Goal: Transaction & Acquisition: Download file/media

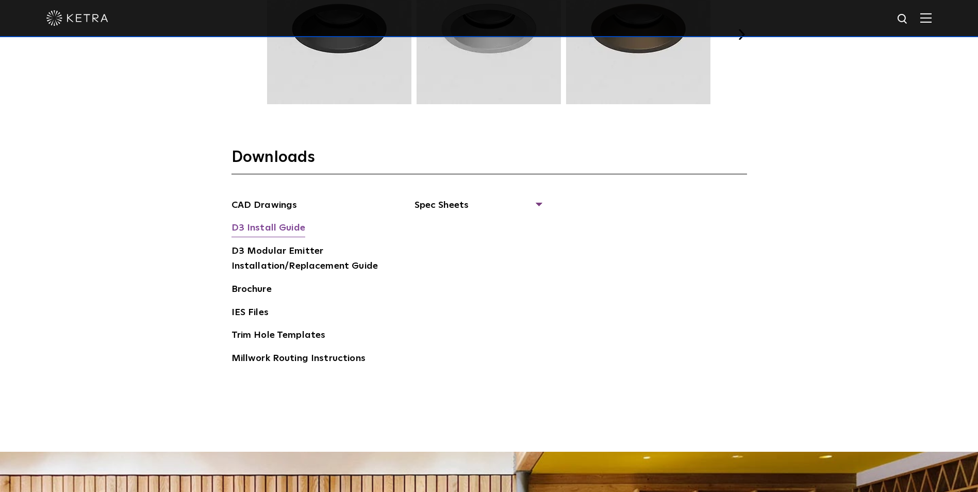
scroll to position [1598, 0]
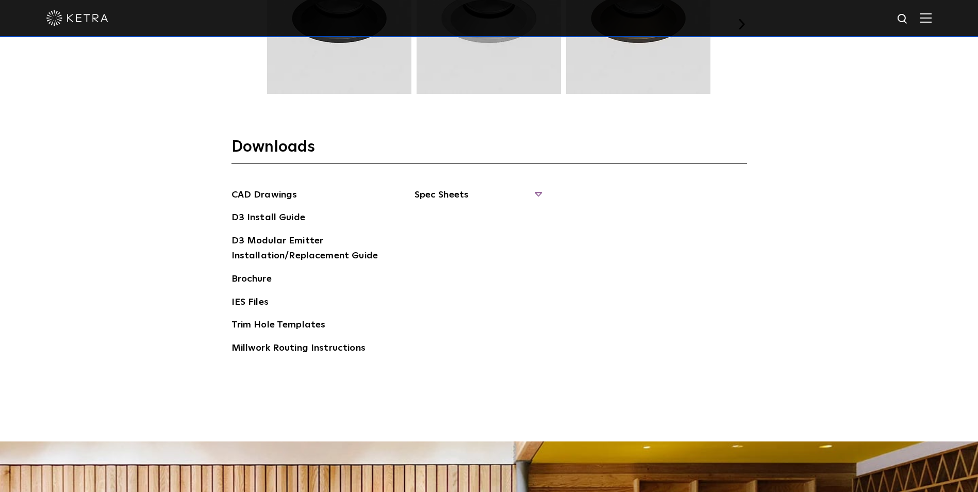
click at [438, 200] on span "Spec Sheets" at bounding box center [477, 199] width 126 height 23
click at [435, 196] on span "Spec Sheets" at bounding box center [477, 199] width 126 height 23
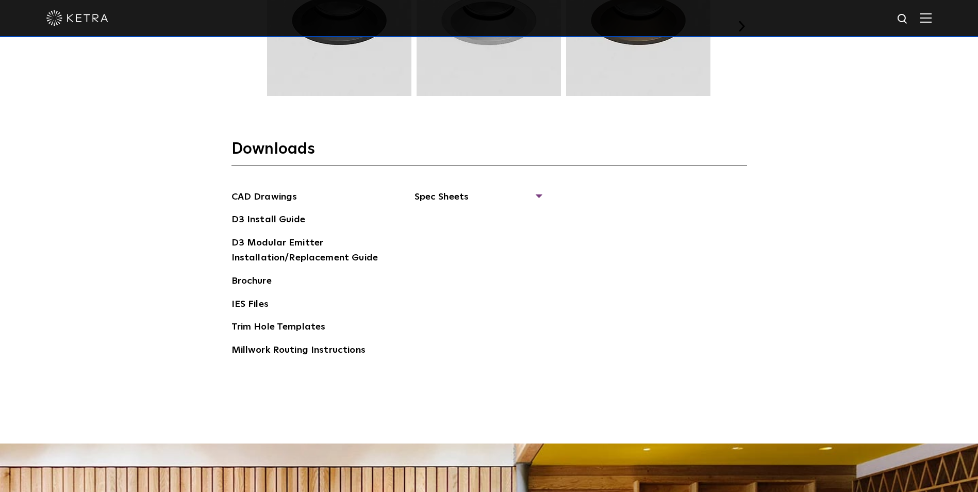
scroll to position [1591, 0]
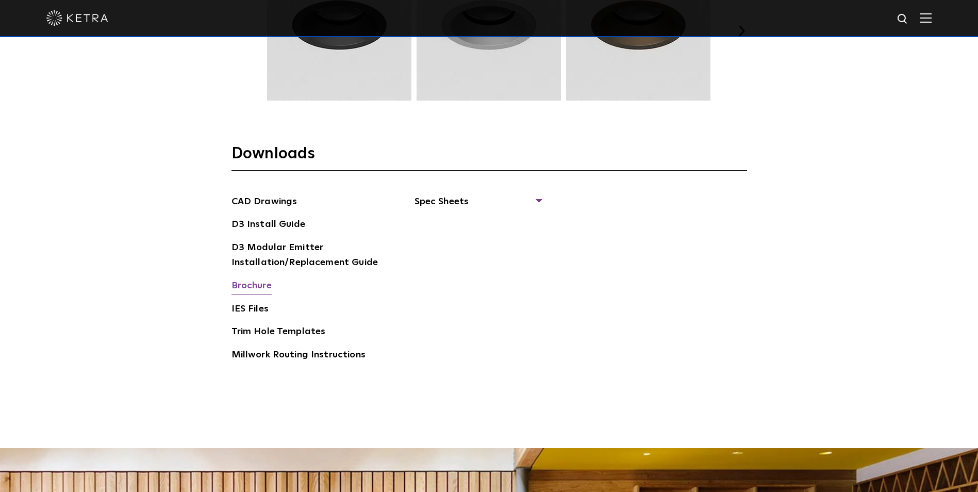
click at [243, 287] on link "Brochure" at bounding box center [251, 286] width 40 height 16
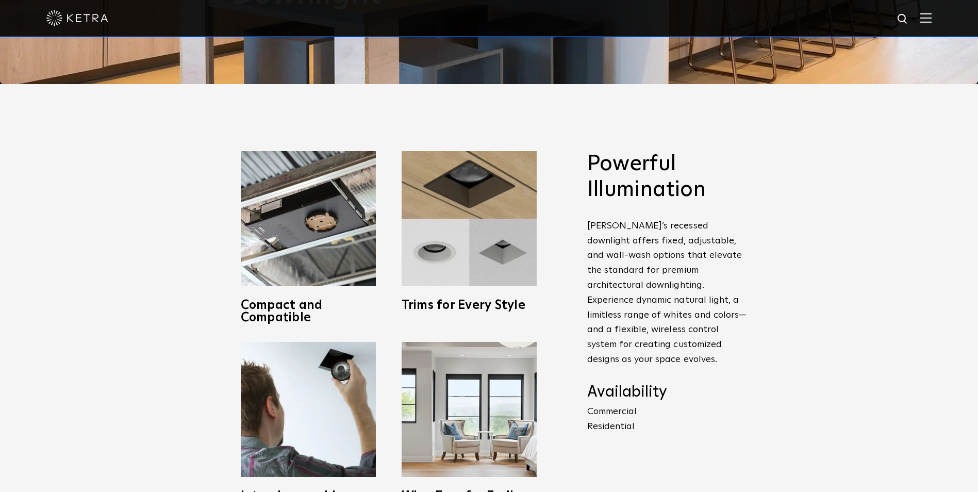
scroll to position [515, 0]
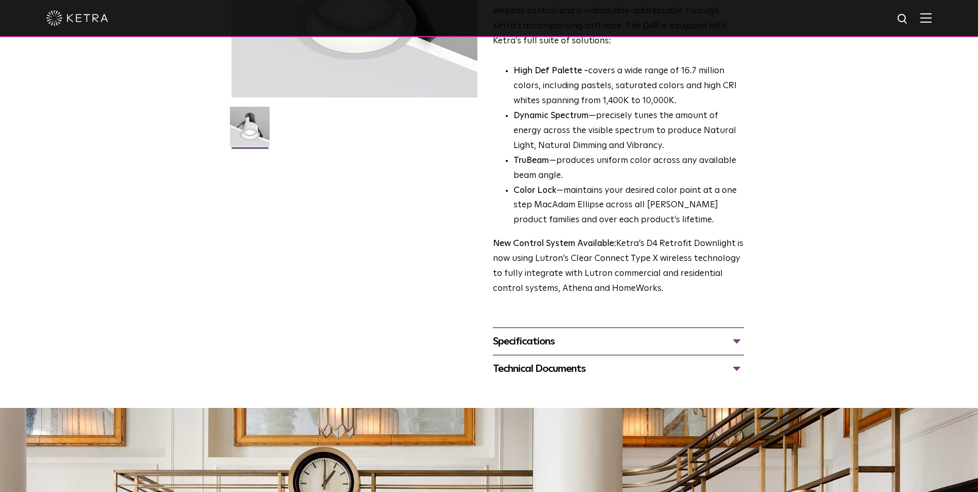
scroll to position [223, 0]
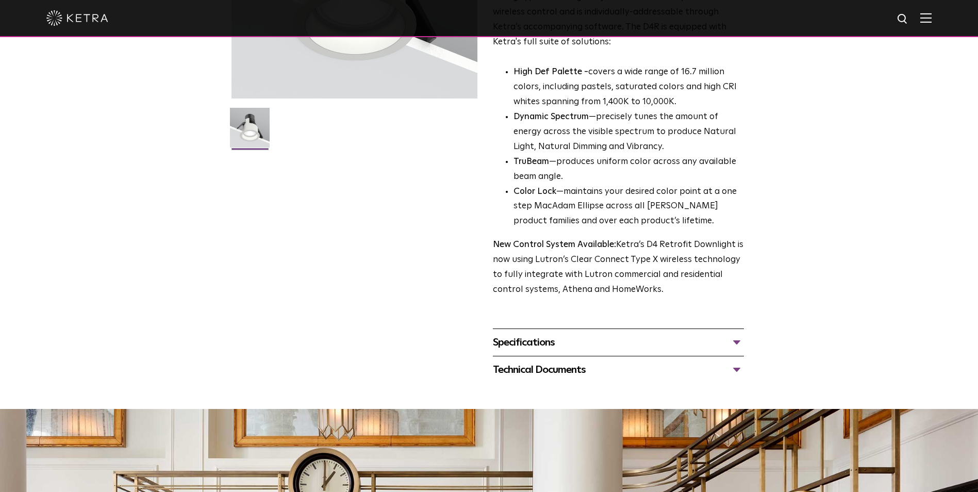
click at [506, 343] on div "Specifications" at bounding box center [618, 342] width 251 height 16
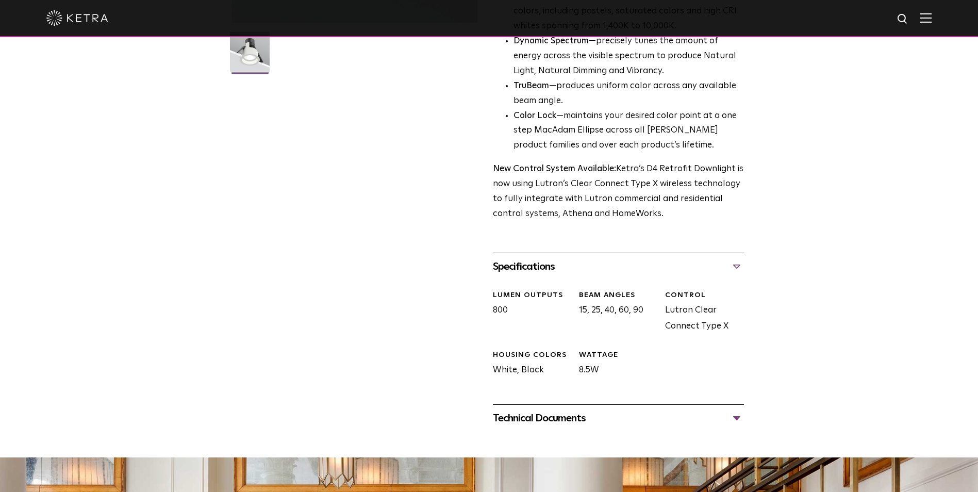
scroll to position [377, 0]
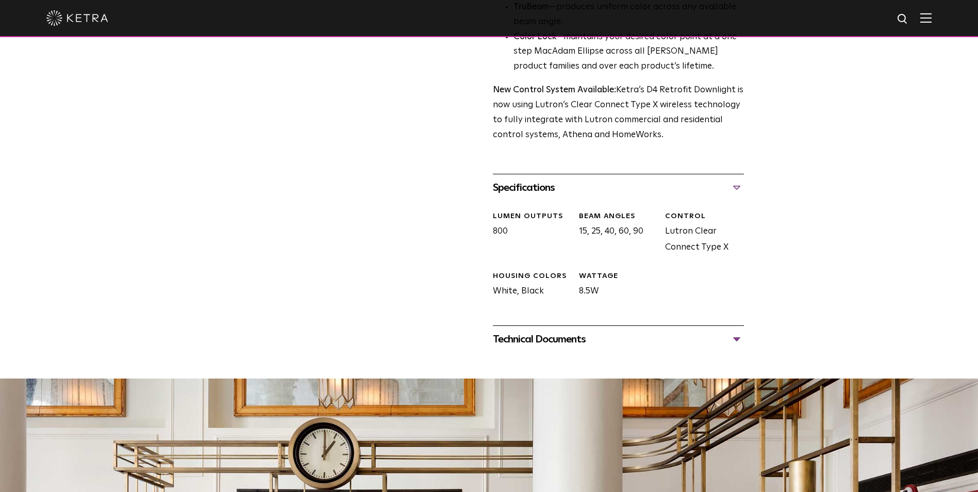
click at [541, 339] on div "Technical Documents" at bounding box center [618, 339] width 251 height 16
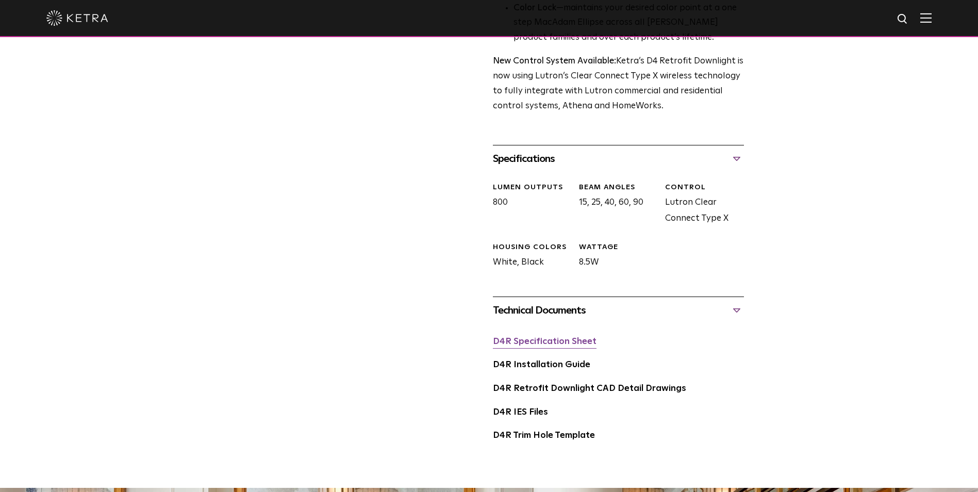
scroll to position [429, 0]
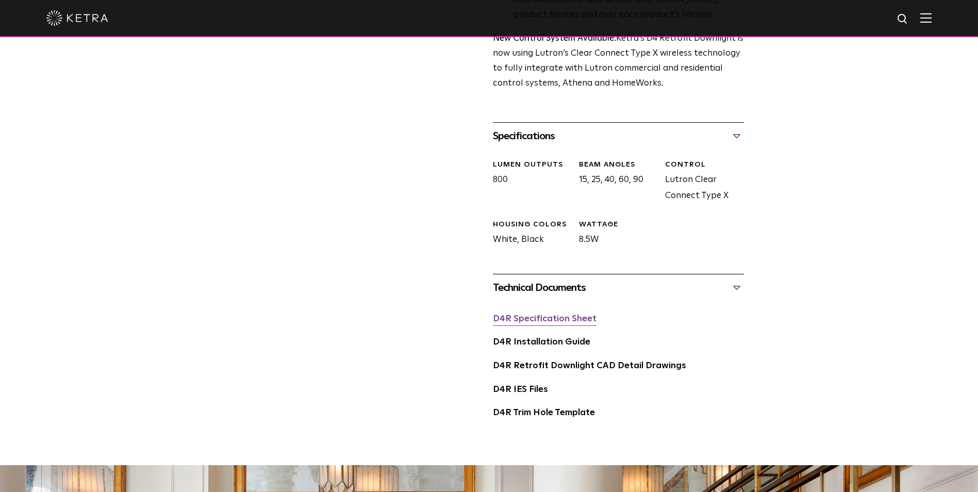
click at [519, 322] on link "D4R Specification Sheet" at bounding box center [545, 318] width 104 height 9
